Goal: Navigation & Orientation: Find specific page/section

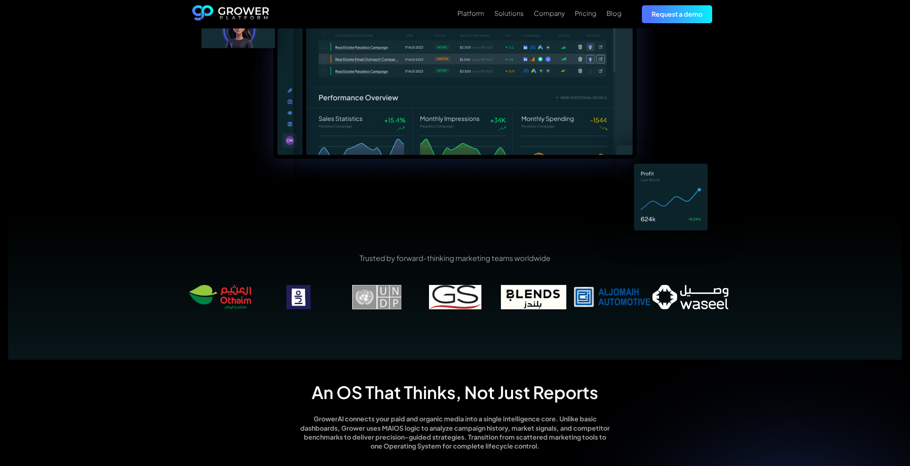
scroll to position [345, 0]
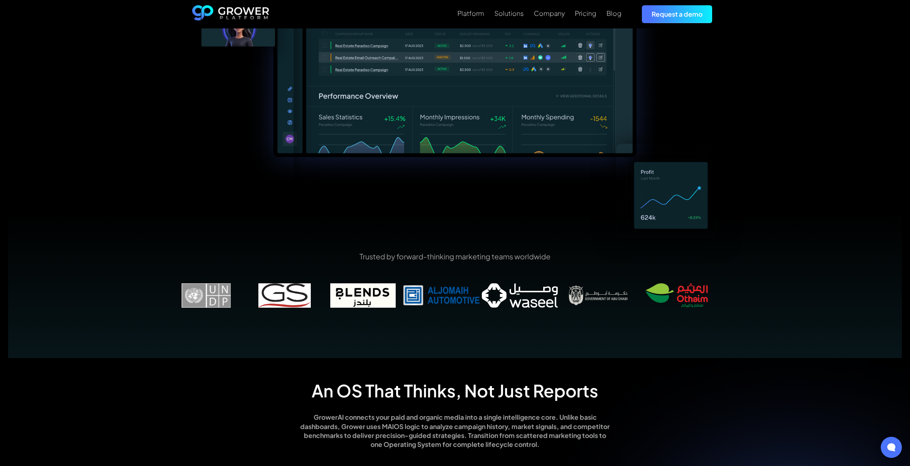
drag, startPoint x: 541, startPoint y: 298, endPoint x: 432, endPoint y: 298, distance: 109.2
click at [432, 298] on img at bounding box center [441, 295] width 78 height 24
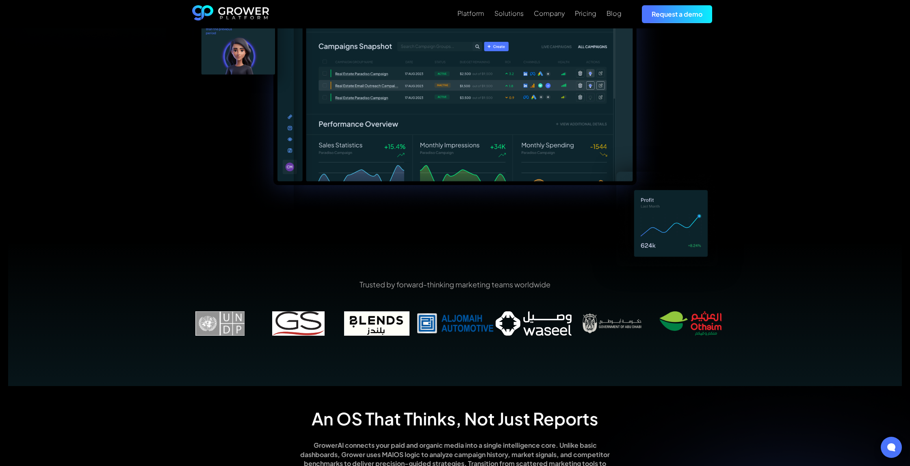
scroll to position [0, 0]
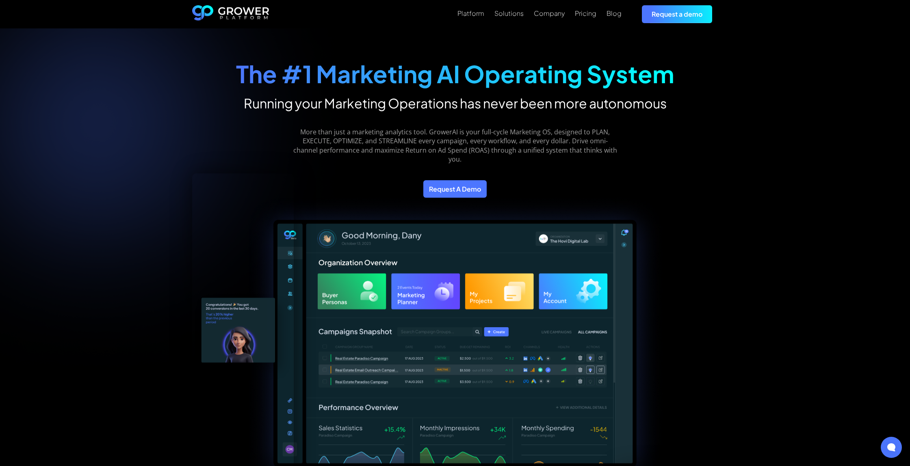
drag, startPoint x: 388, startPoint y: 338, endPoint x: 383, endPoint y: 337, distance: 4.6
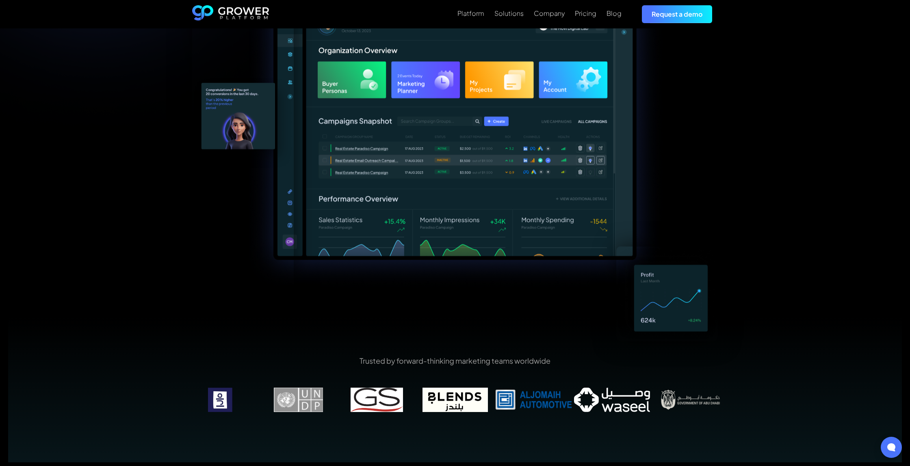
scroll to position [267, 0]
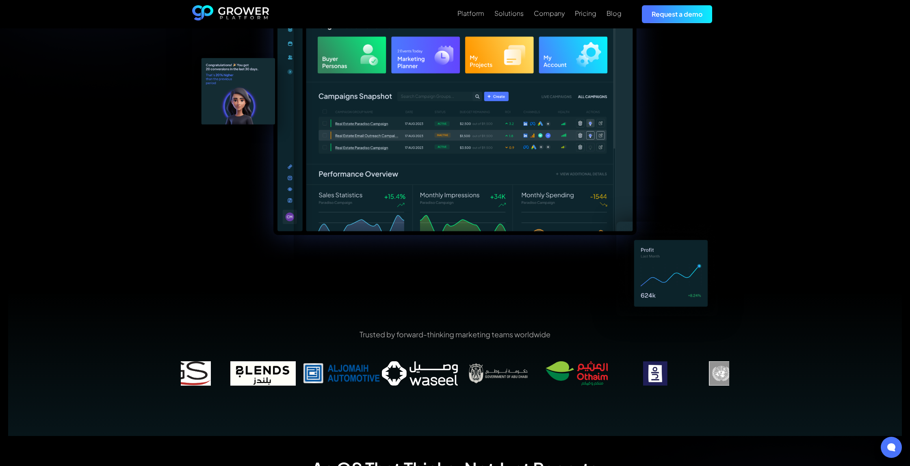
drag, startPoint x: 579, startPoint y: 379, endPoint x: 483, endPoint y: 378, distance: 96.2
click at [537, 378] on img at bounding box center [576, 373] width 78 height 24
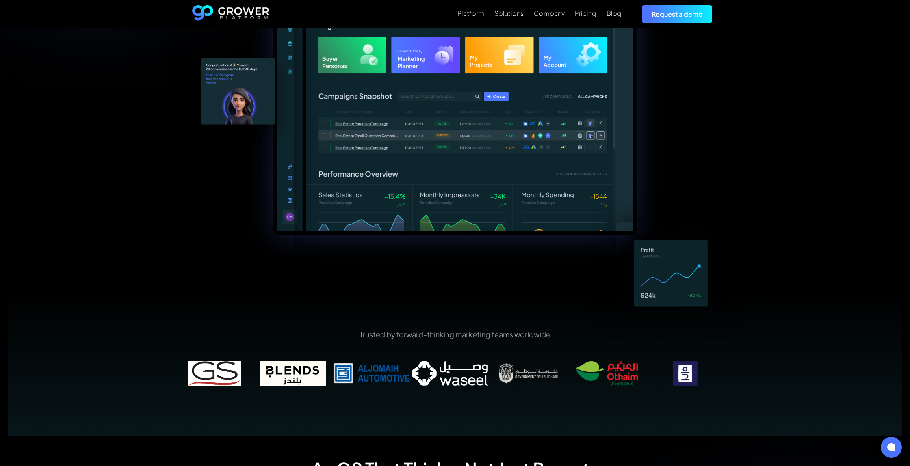
drag, startPoint x: 651, startPoint y: 378, endPoint x: 484, endPoint y: 378, distance: 166.9
click at [646, 378] on img at bounding box center [685, 373] width 78 height 24
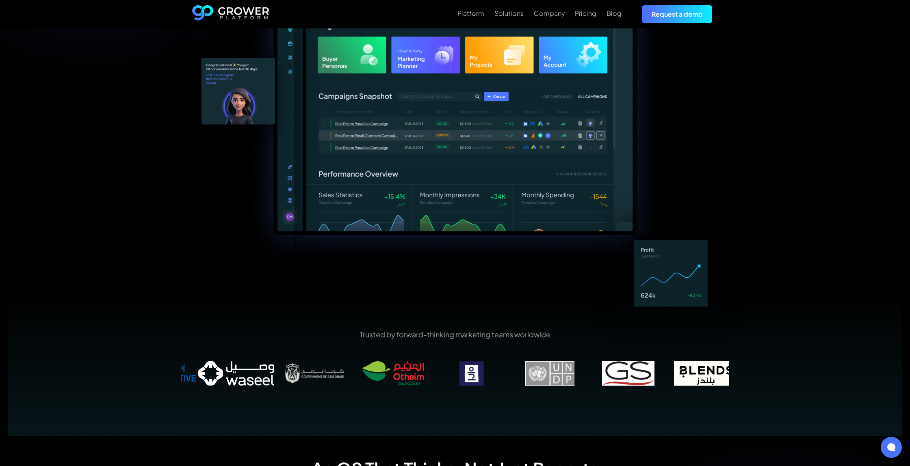
drag, startPoint x: 642, startPoint y: 375, endPoint x: 502, endPoint y: 370, distance: 139.8
click at [502, 370] on img at bounding box center [471, 373] width 78 height 24
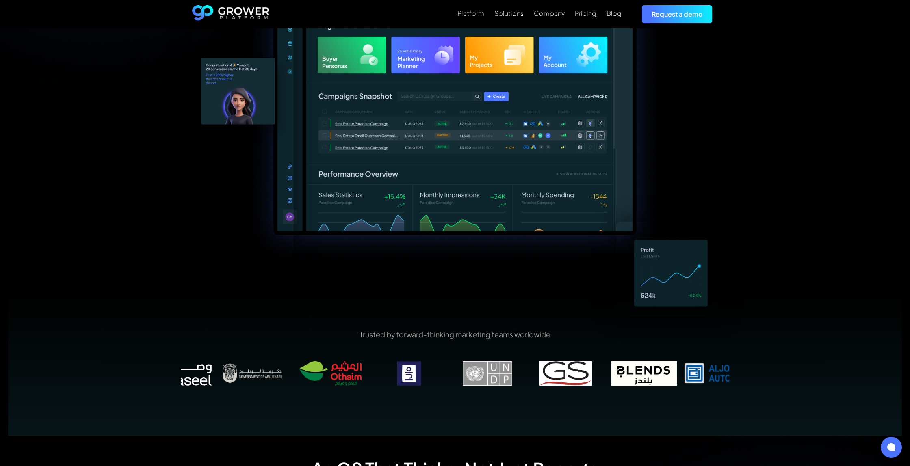
drag, startPoint x: 630, startPoint y: 373, endPoint x: 506, endPoint y: 377, distance: 124.7
click at [506, 377] on img at bounding box center [487, 373] width 78 height 24
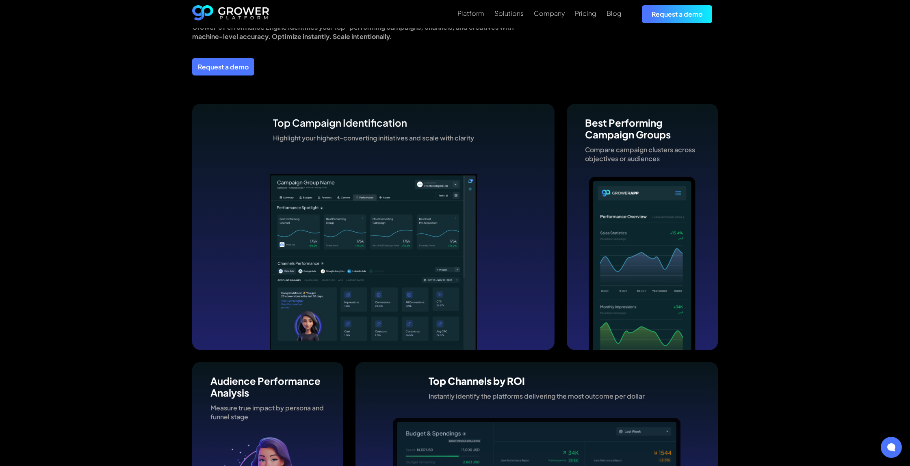
scroll to position [2126, 0]
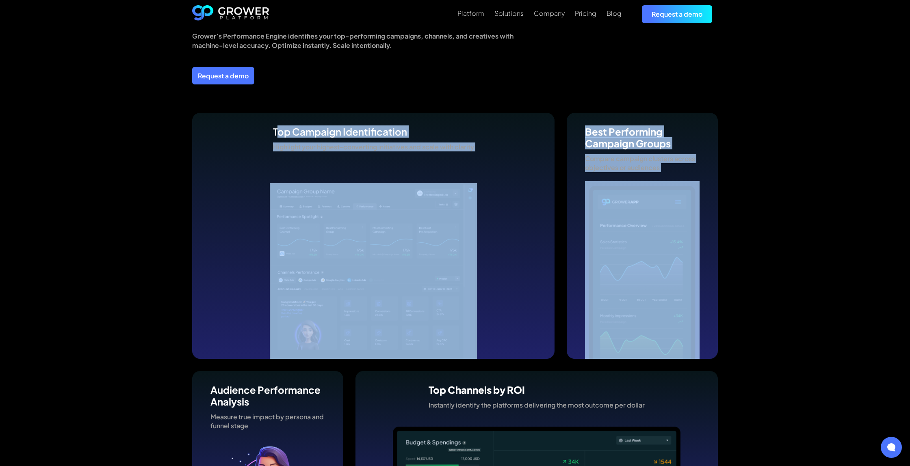
drag, startPoint x: 276, startPoint y: 132, endPoint x: 685, endPoint y: 355, distance: 465.5
click at [685, 355] on div "Top Campaign Identification Highlight your highest-converting initiatives and s…" at bounding box center [454, 236] width 525 height 246
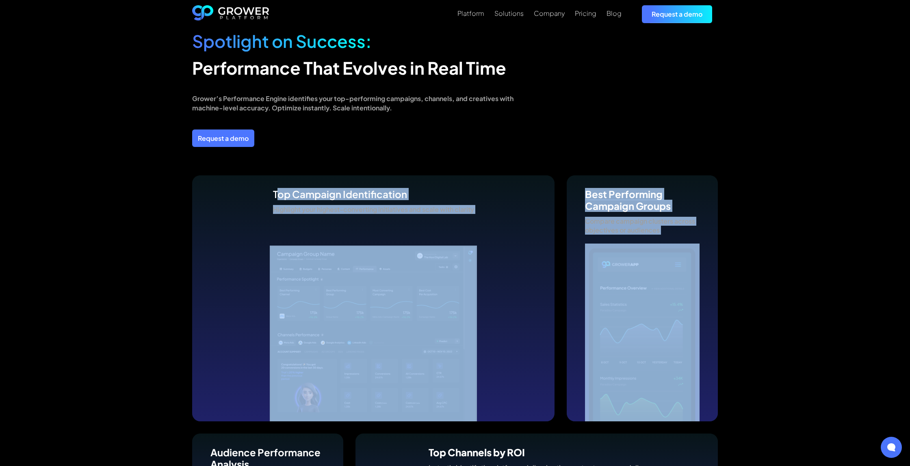
scroll to position [2075, 0]
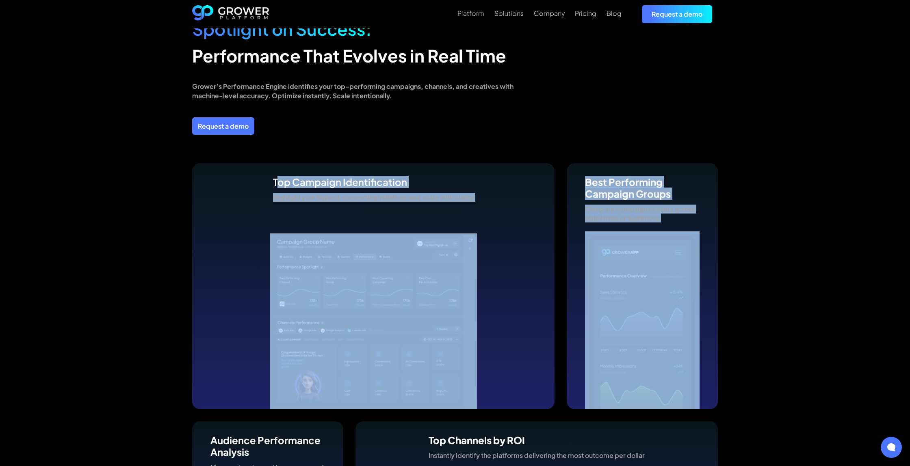
drag, startPoint x: 352, startPoint y: 206, endPoint x: 284, endPoint y: 186, distance: 71.6
click at [352, 206] on div at bounding box center [373, 195] width 362 height 65
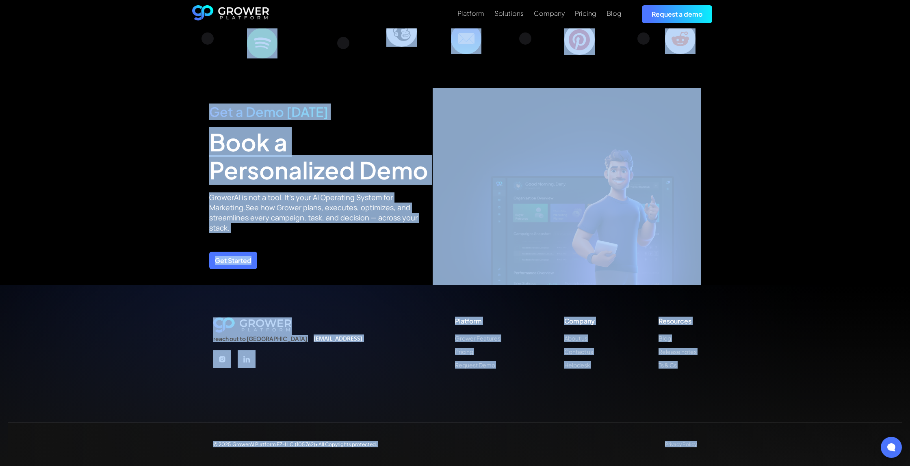
drag, startPoint x: 267, startPoint y: 175, endPoint x: 659, endPoint y: 466, distance: 487.4
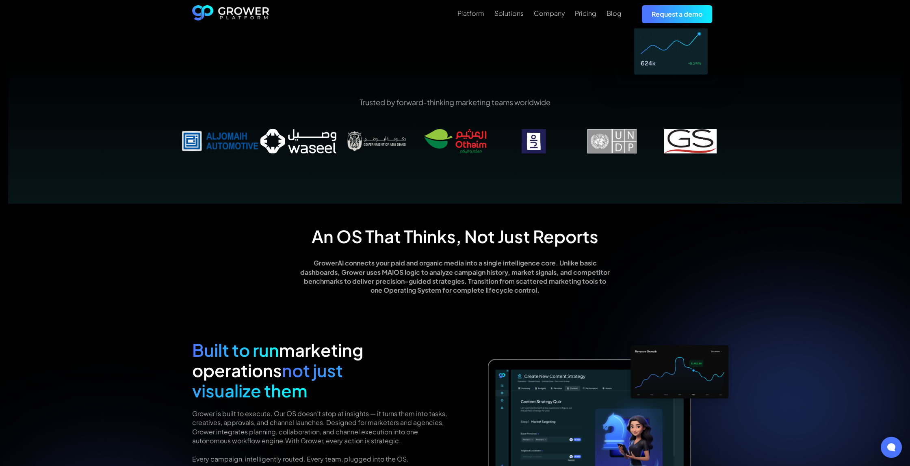
scroll to position [0, 0]
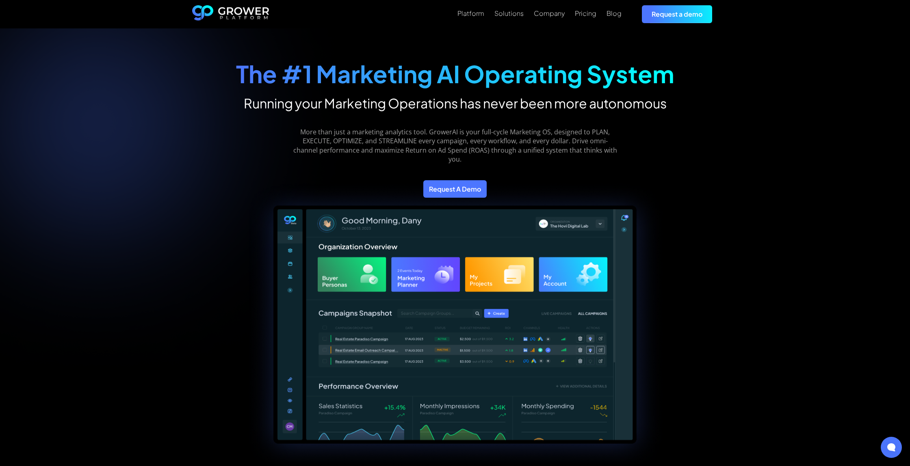
click at [255, 117] on div "More than just a marketing analytics tool. GrowerAI is your full-cycle Marketin…" at bounding box center [455, 139] width 439 height 57
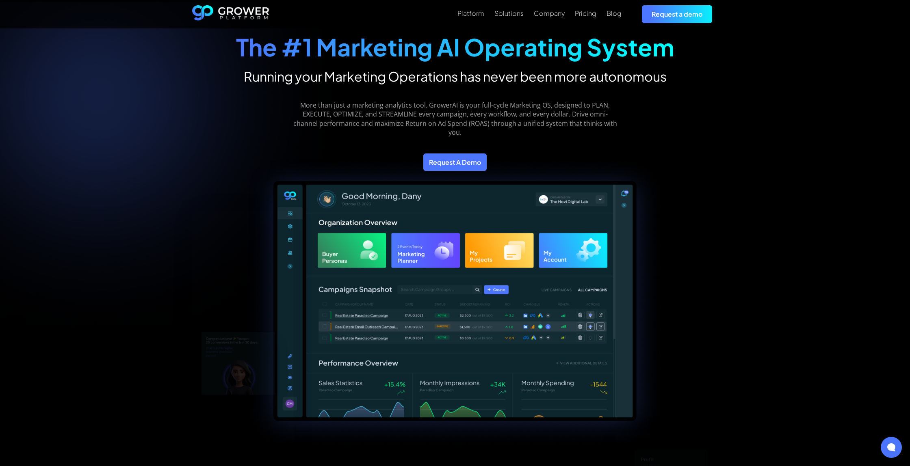
scroll to position [24, 0]
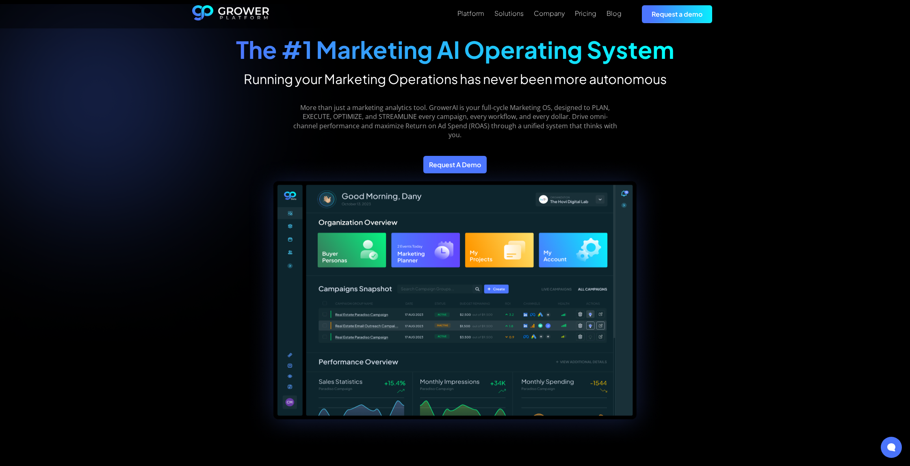
click at [258, 17] on img "home" at bounding box center [230, 14] width 77 height 18
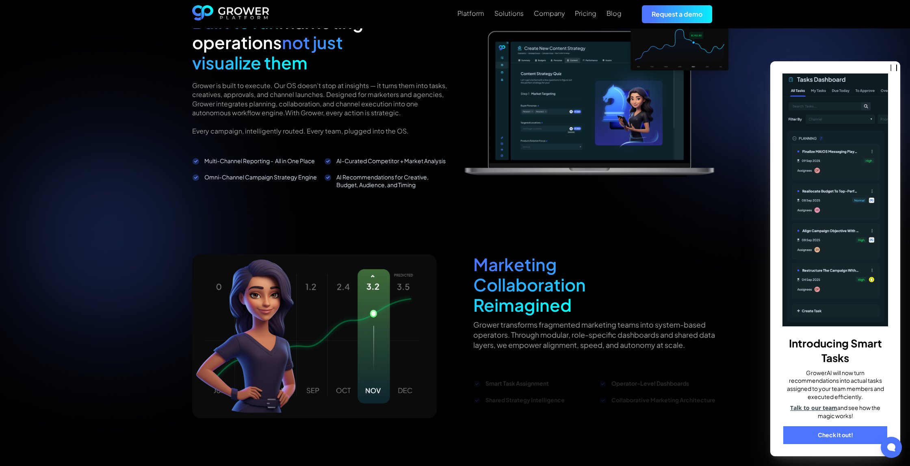
scroll to position [828, 0]
click at [892, 445] on icon at bounding box center [890, 447] width 9 height 9
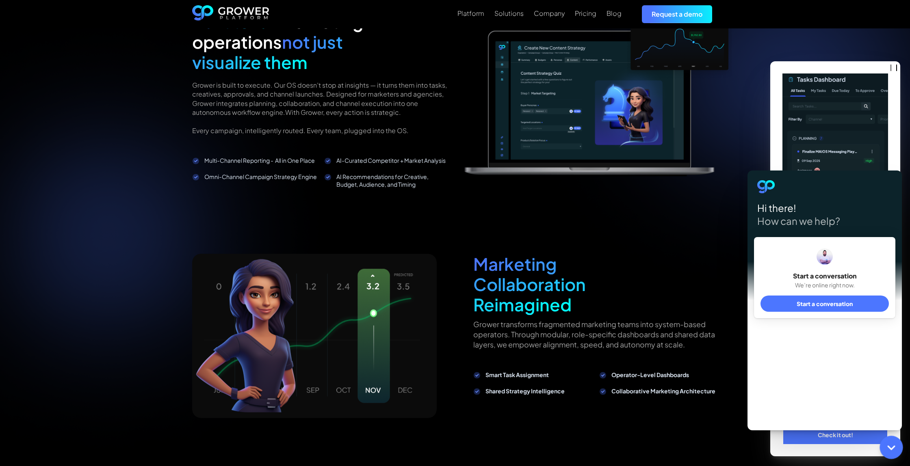
click at [892, 445] on icon at bounding box center [891, 447] width 11 height 11
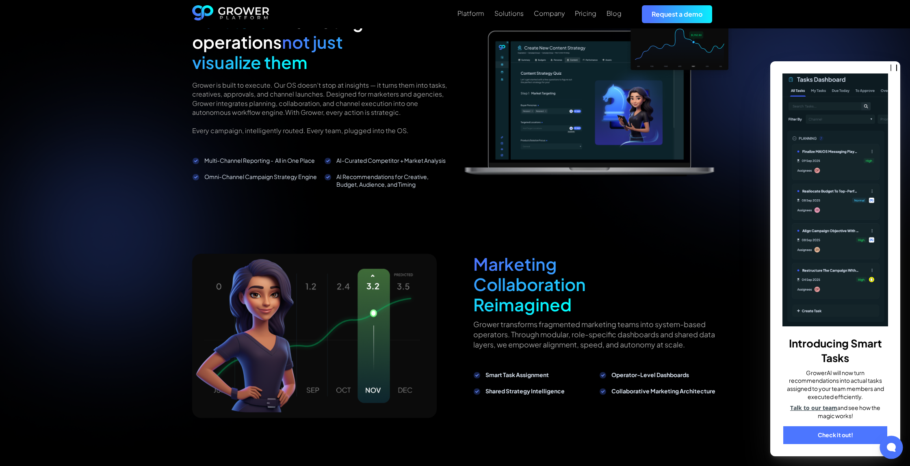
click at [857, 61] on div "Introducing Smart Tasks GrowerAI will now turn recommendations into actual task…" at bounding box center [835, 258] width 130 height 395
click at [857, 48] on div "An OS That Thinks, Not Just Reports GrowerAI connects your paid and organic med…" at bounding box center [455, 172] width 910 height 595
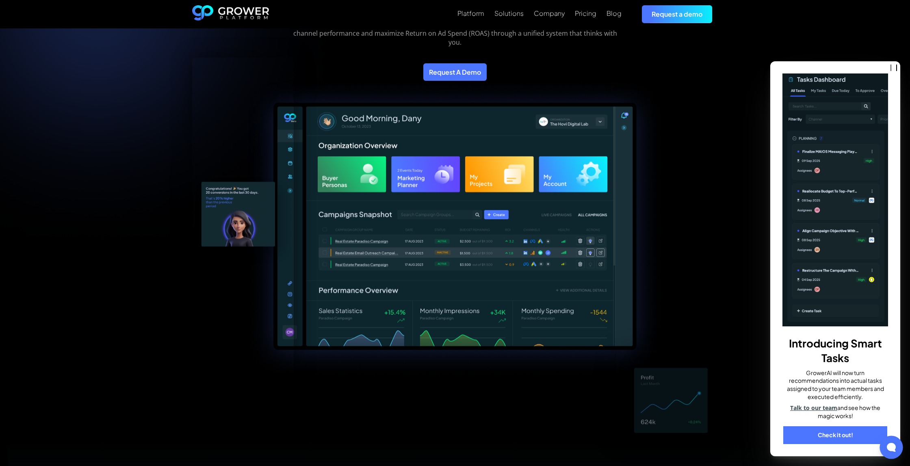
scroll to position [235, 0]
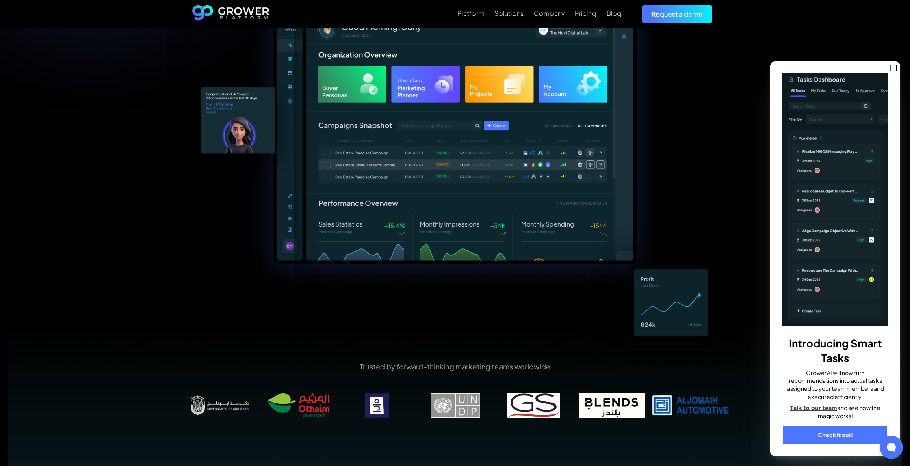
click at [527, 404] on img at bounding box center [533, 405] width 78 height 24
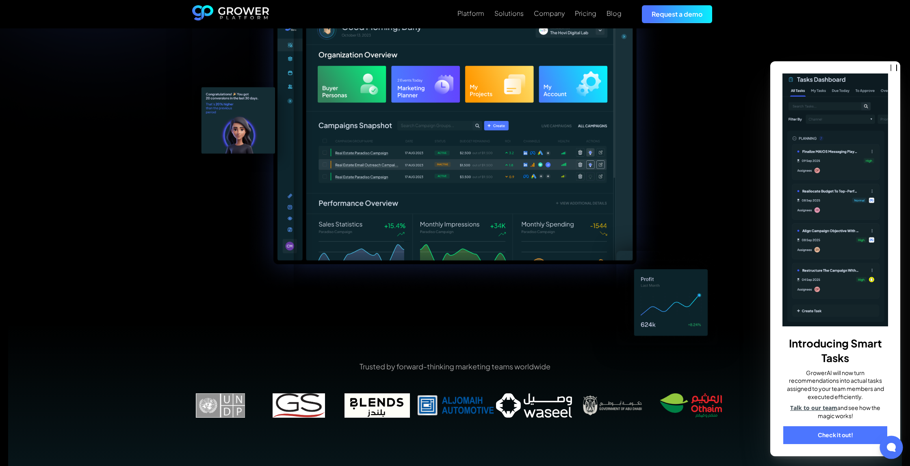
drag, startPoint x: 604, startPoint y: 402, endPoint x: 368, endPoint y: 401, distance: 235.9
click at [367, 402] on img at bounding box center [377, 405] width 78 height 24
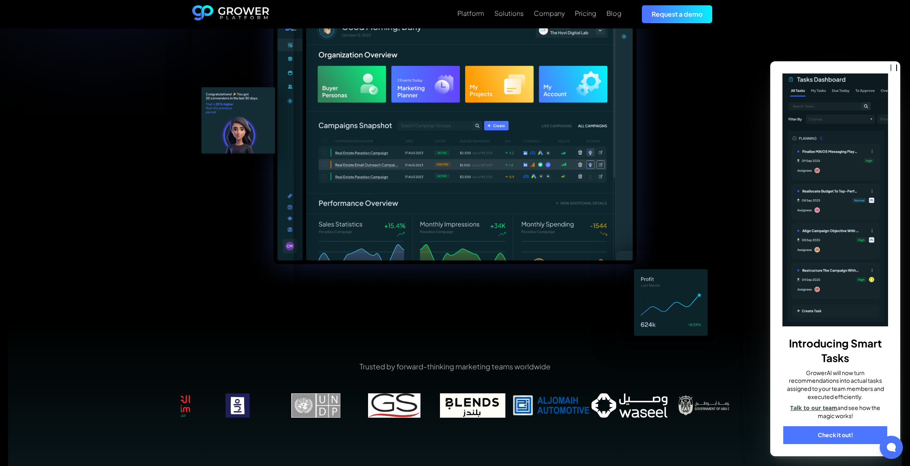
drag, startPoint x: 612, startPoint y: 402, endPoint x: 532, endPoint y: 402, distance: 79.6
click at [590, 402] on img at bounding box center [629, 405] width 78 height 24
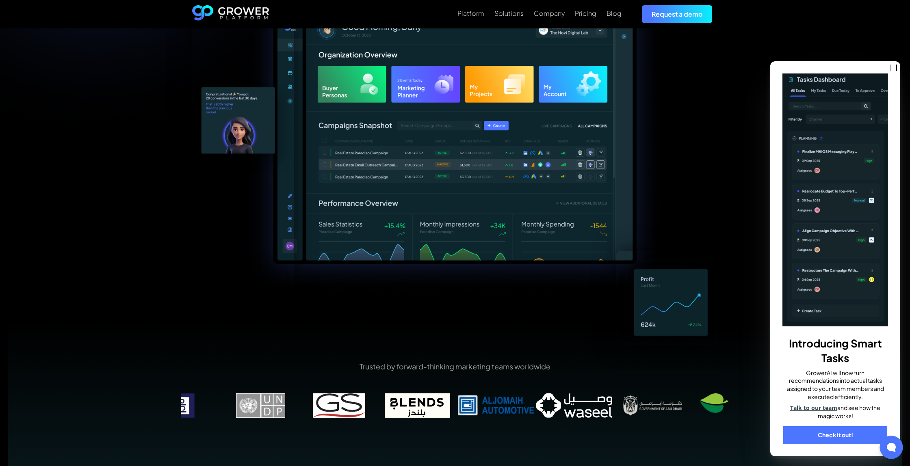
drag, startPoint x: 702, startPoint y: 404, endPoint x: 635, endPoint y: 404, distance: 67.4
click at [635, 404] on img at bounding box center [652, 405] width 78 height 24
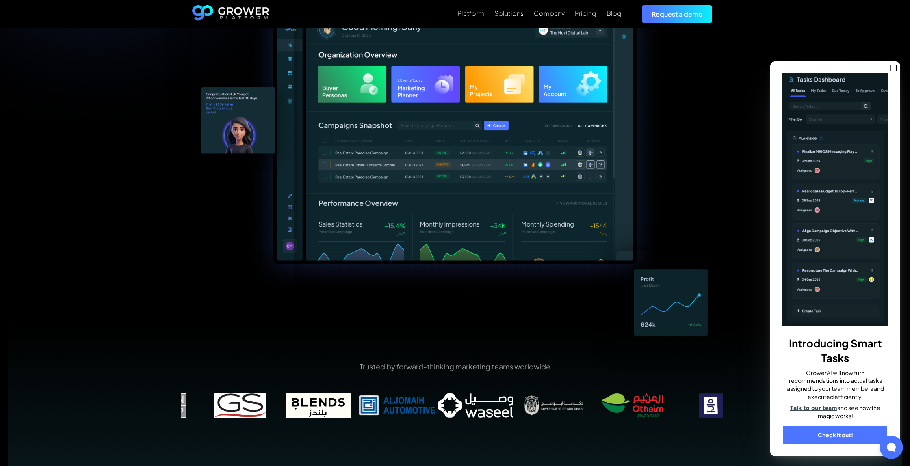
drag, startPoint x: 574, startPoint y: 400, endPoint x: 512, endPoint y: 398, distance: 61.7
click at [512, 398] on img at bounding box center [475, 405] width 78 height 24
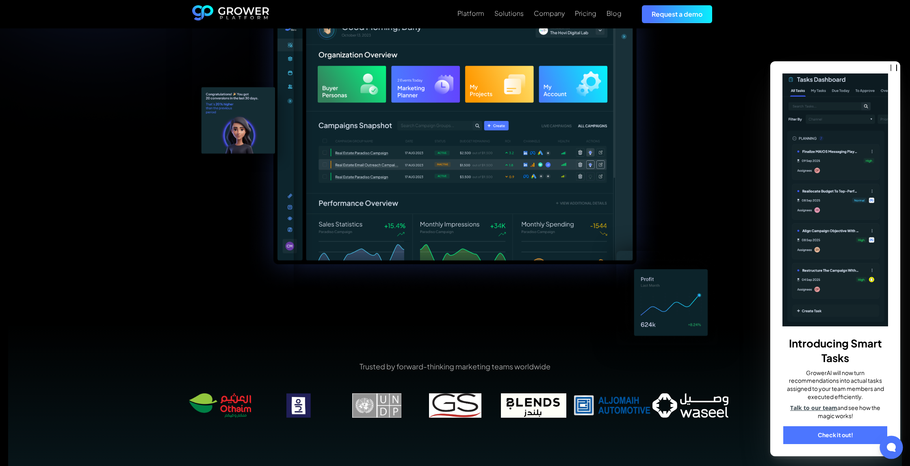
drag, startPoint x: 642, startPoint y: 242, endPoint x: 665, endPoint y: 238, distance: 23.9
click at [642, 242] on img at bounding box center [454, 139] width 420 height 311
click at [826, 441] on link "Check it out!" at bounding box center [835, 435] width 104 height 18
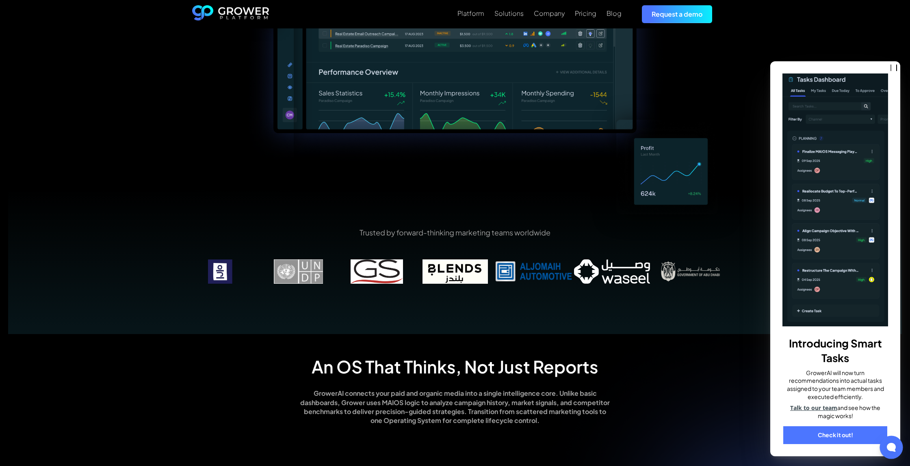
scroll to position [370, 0]
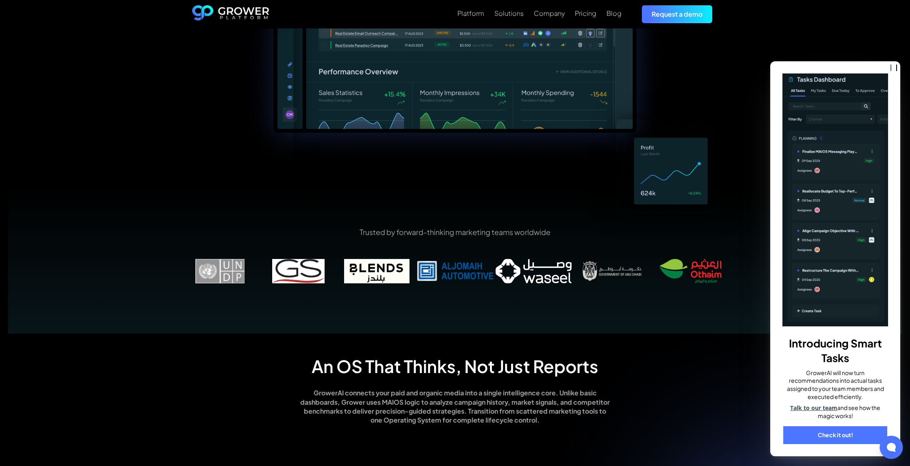
click at [391, 274] on img at bounding box center [376, 271] width 78 height 24
click at [430, 271] on img at bounding box center [455, 271] width 78 height 24
click at [731, 248] on div "Trusted by forward-thinking marketing teams worldwide" at bounding box center [454, 261] width 893 height 146
